Goal: Book appointment/travel/reservation

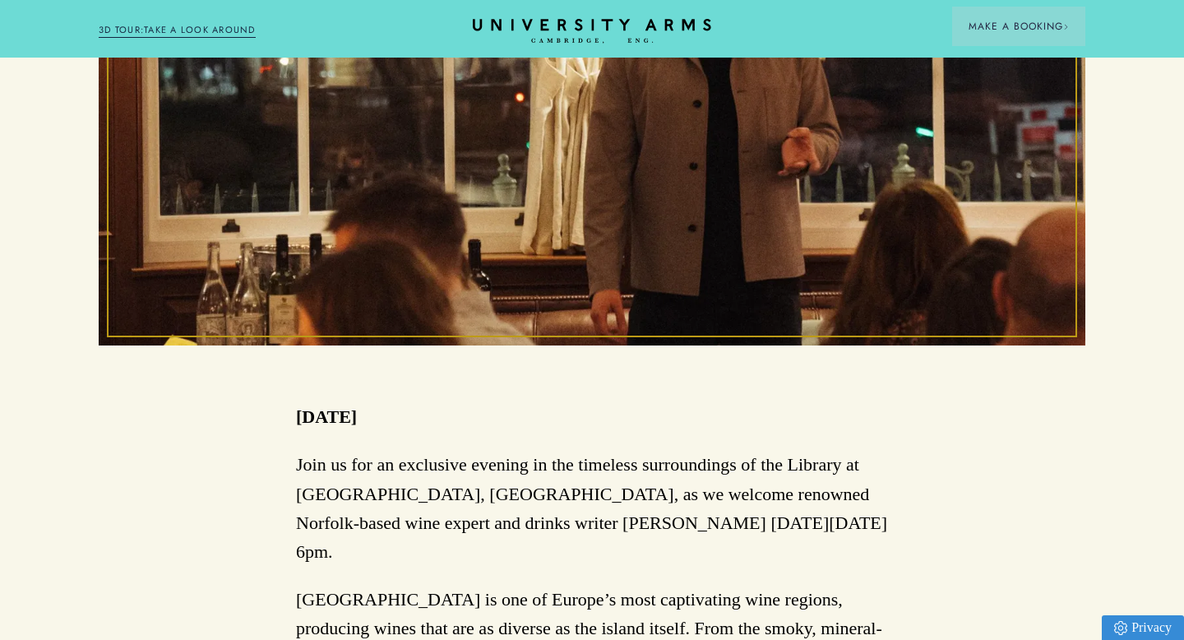
scroll to position [640, 0]
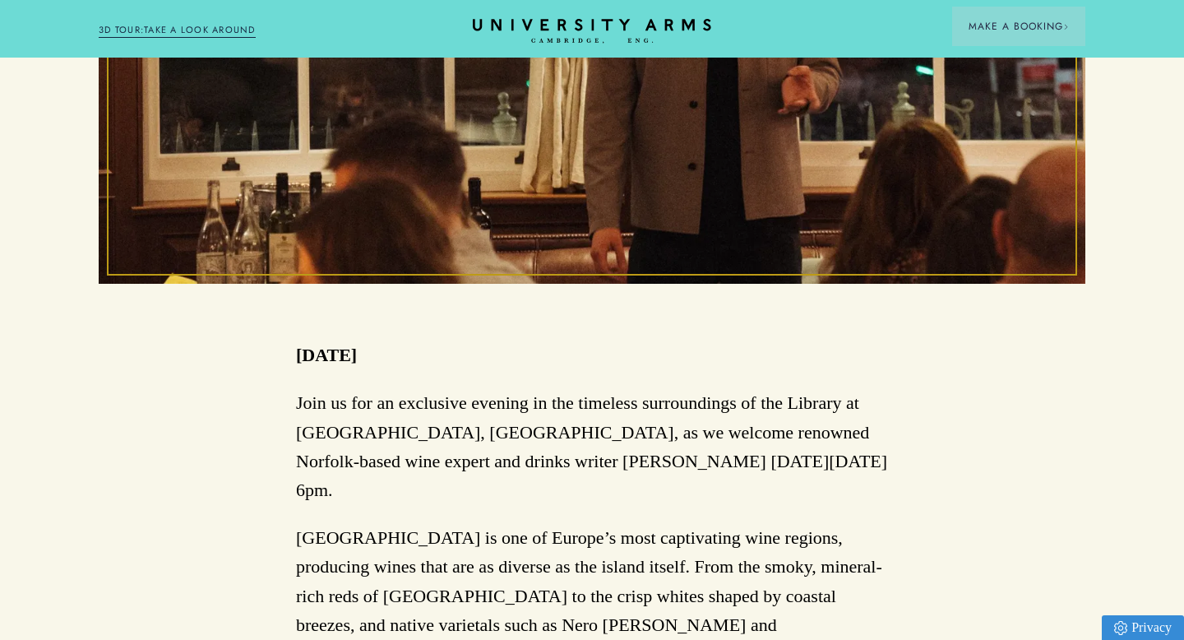
click at [556, 409] on p "Join us for an exclusive evening in the timeless surroundings of the Library at…" at bounding box center [592, 446] width 592 height 116
drag, startPoint x: 574, startPoint y: 401, endPoint x: 871, endPoint y: 401, distance: 296.9
click at [871, 401] on p "Join us for an exclusive evening in the timeless surroundings of the Library at…" at bounding box center [592, 446] width 592 height 116
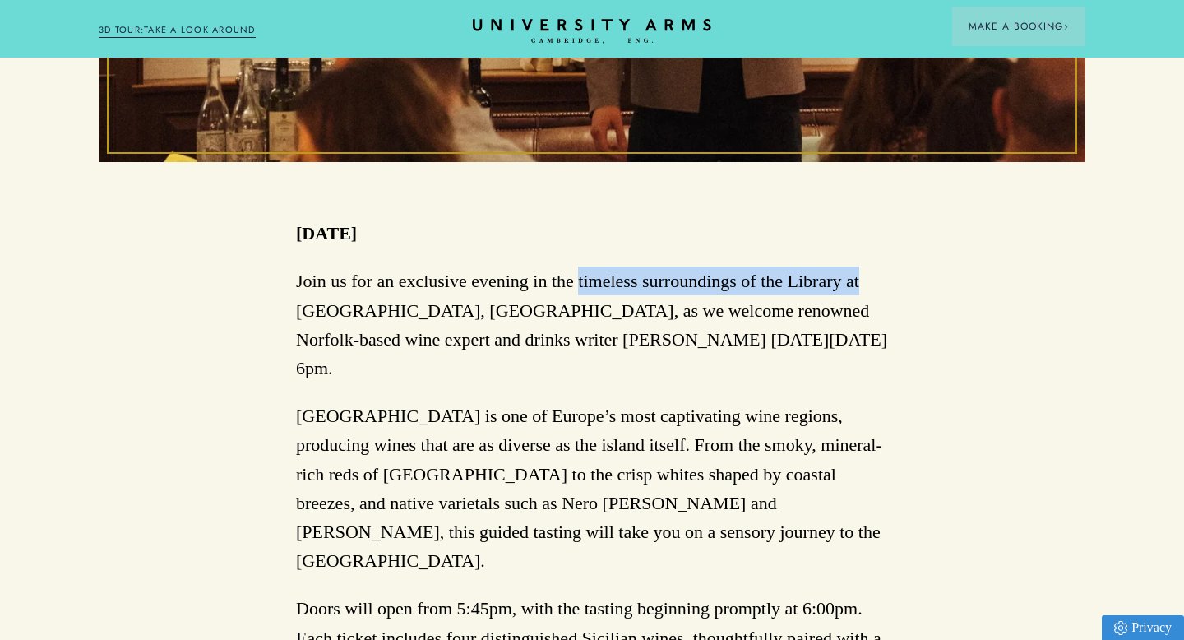
scroll to position [762, 0]
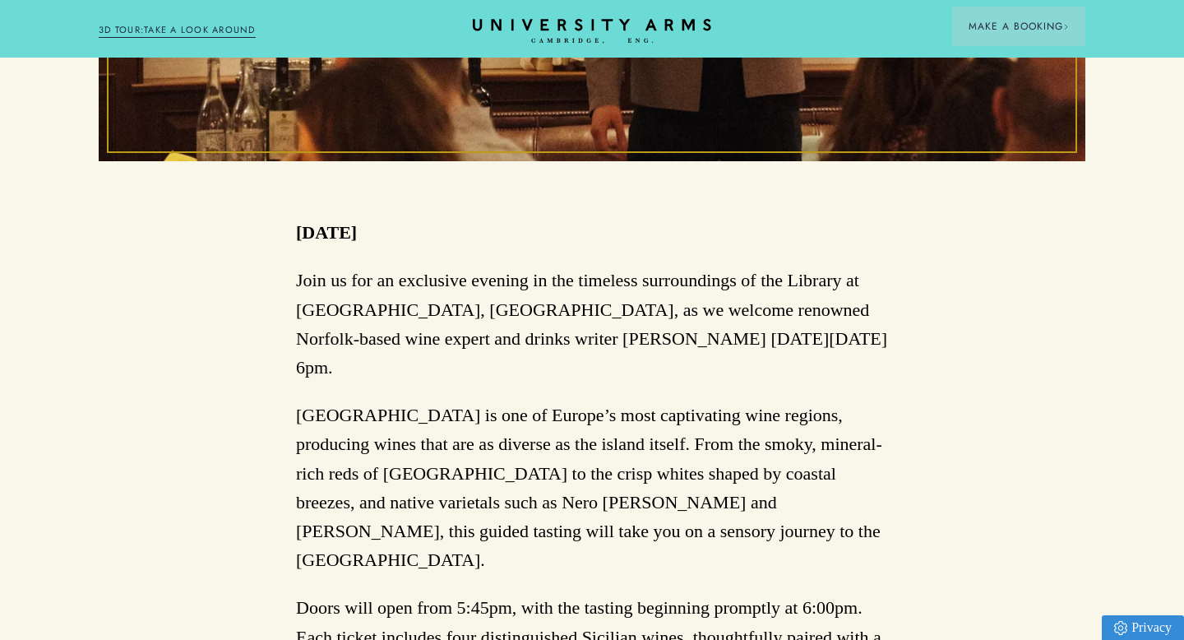
drag, startPoint x: 347, startPoint y: 382, endPoint x: 830, endPoint y: 391, distance: 482.8
click at [830, 400] on p "Sicily is one of Europe’s most captivating wine regions, producing wines that a…" at bounding box center [592, 487] width 592 height 174
drag, startPoint x: 800, startPoint y: 398, endPoint x: 772, endPoint y: 400, distance: 28.1
click at [788, 400] on p "Sicily is one of Europe’s most captivating wine regions, producing wines that a…" at bounding box center [592, 487] width 592 height 174
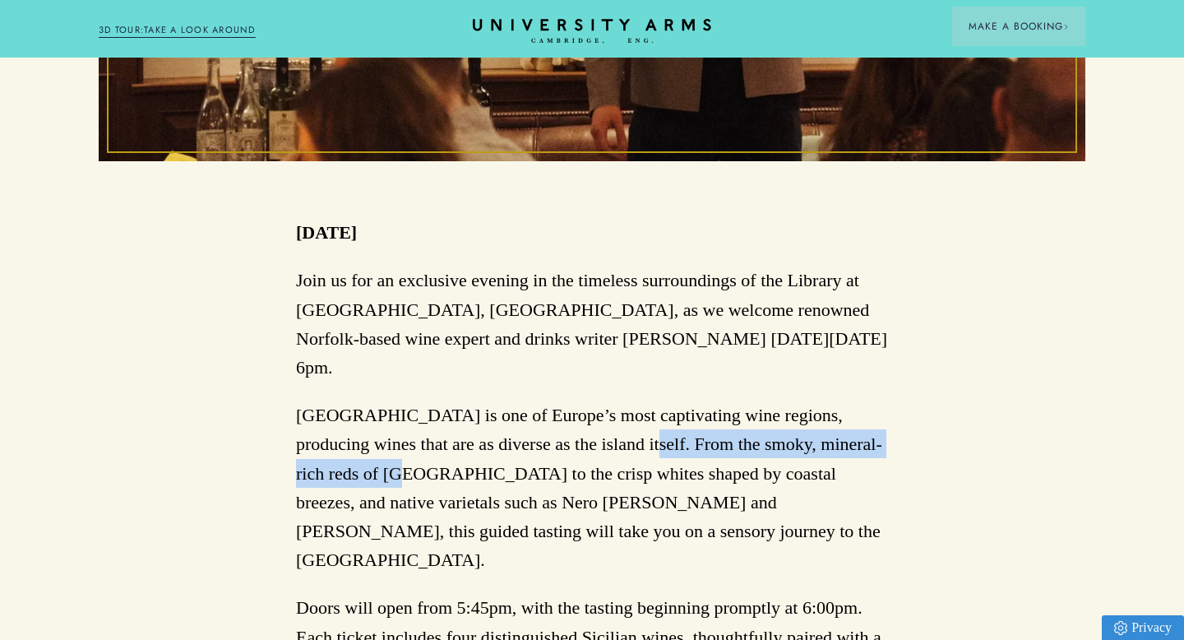
drag, startPoint x: 548, startPoint y: 416, endPoint x: 886, endPoint y: 422, distance: 337.2
click at [886, 422] on p "Sicily is one of Europe’s most captivating wine regions, producing wines that a…" at bounding box center [592, 487] width 592 height 174
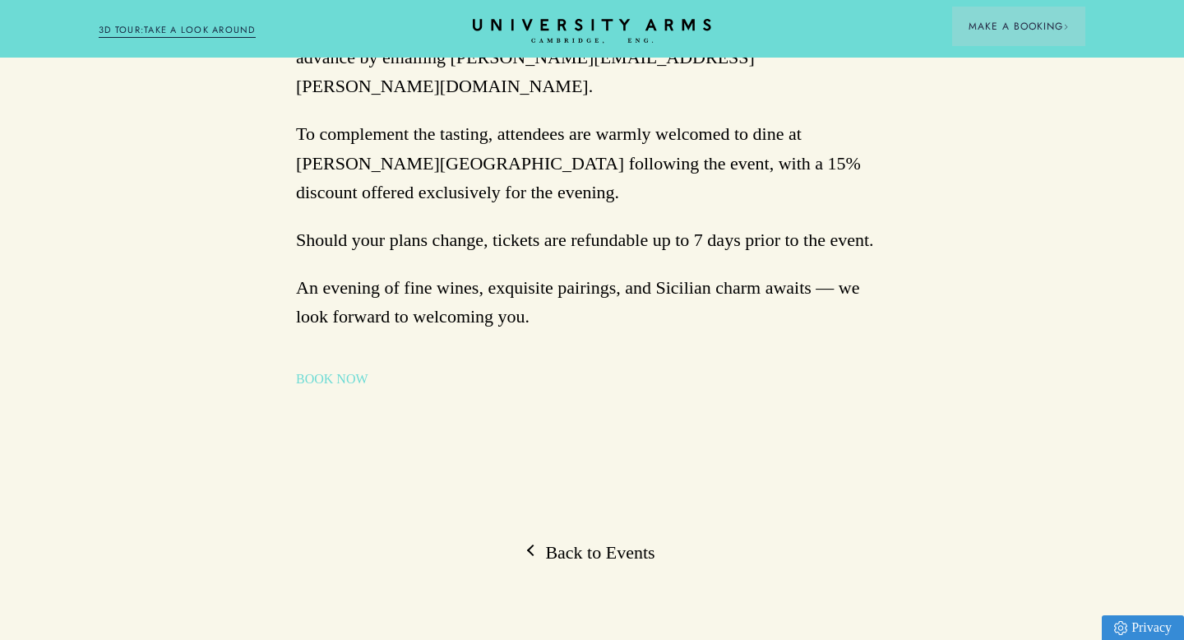
scroll to position [1588, 0]
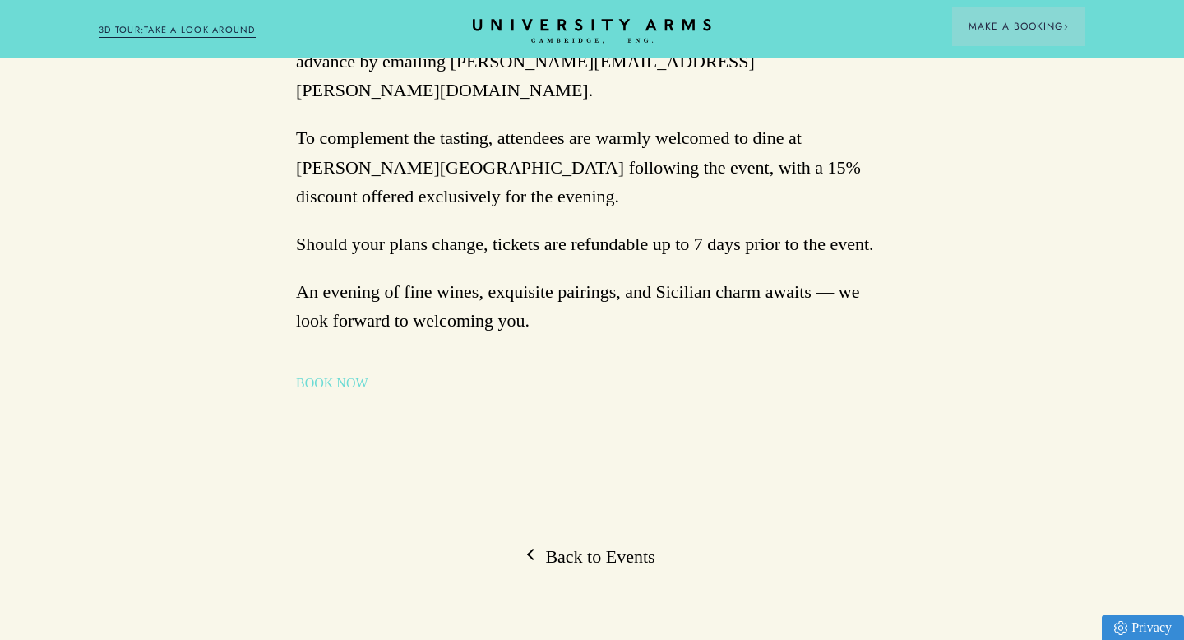
click at [349, 373] on link "BOOK NOW" at bounding box center [332, 383] width 72 height 20
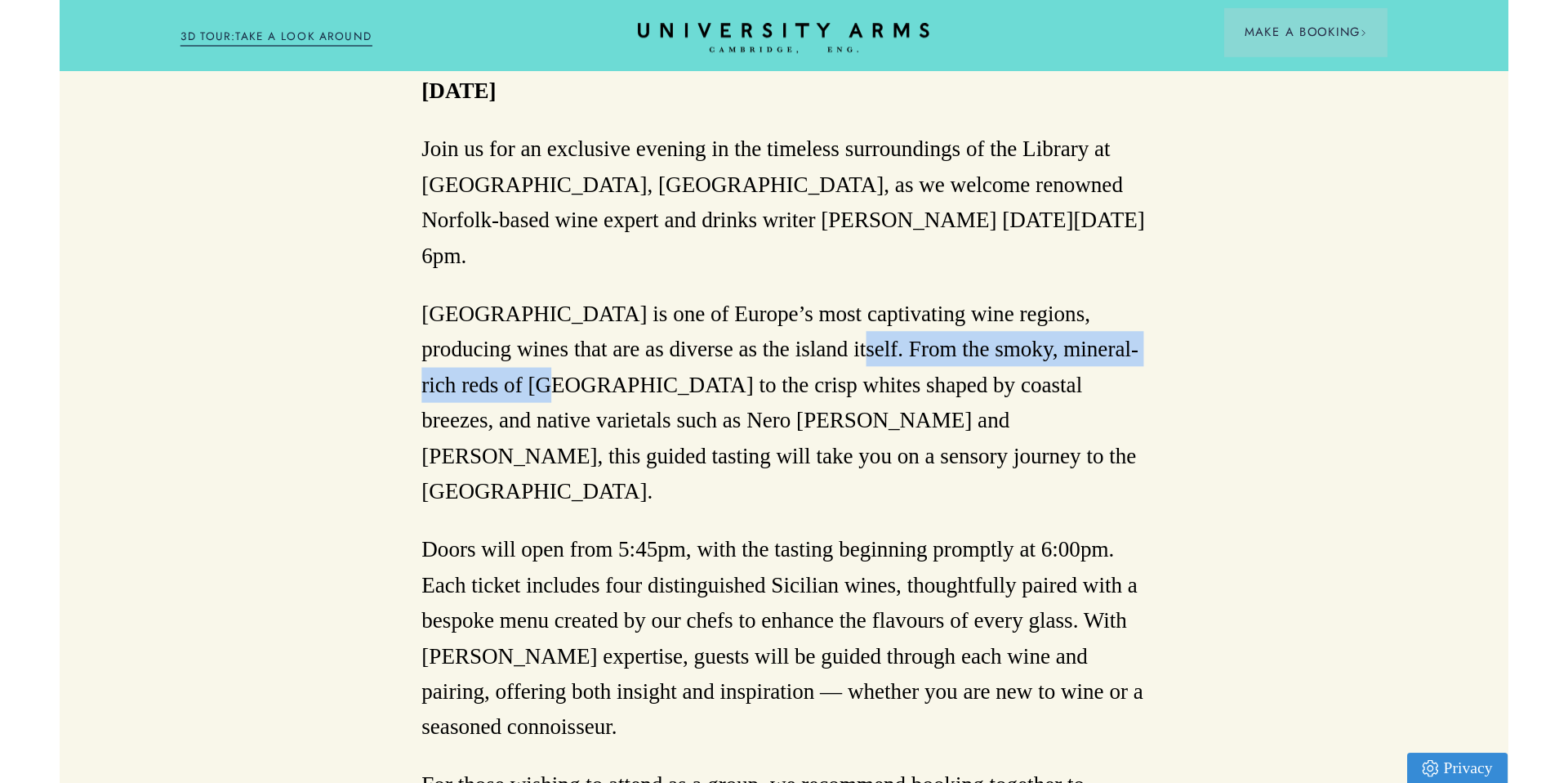
scroll to position [917, 0]
